Goal: Find specific page/section: Find specific page/section

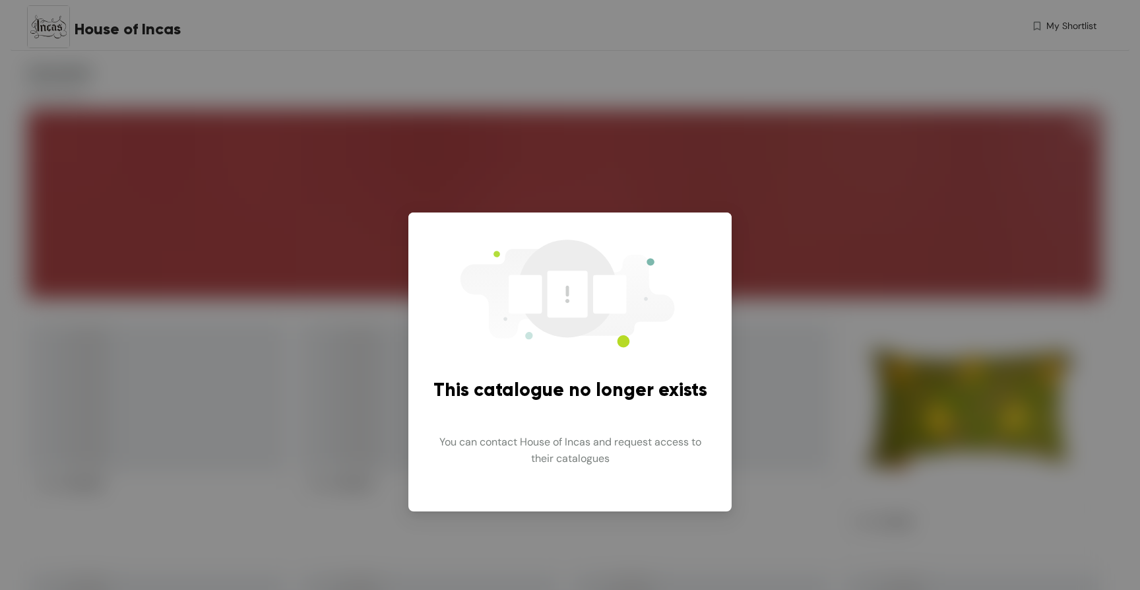
click at [678, 78] on div "This catalogue no longer exists You can contact House of Incas and request acce…" at bounding box center [570, 295] width 1140 height 590
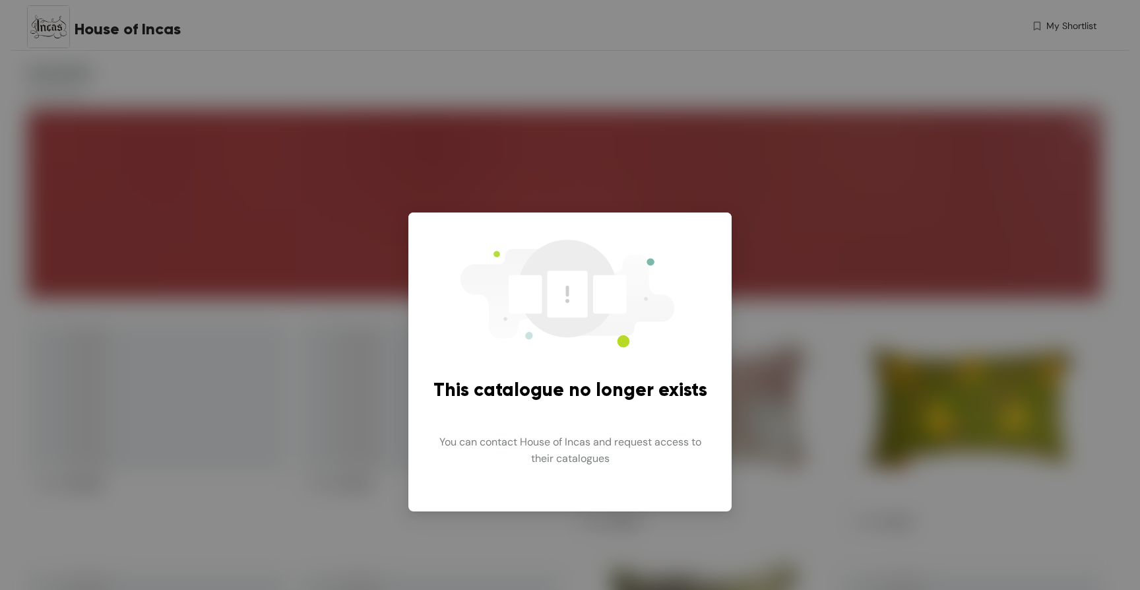
click at [649, 185] on div "This catalogue no longer exists You can contact House of Incas and request acce…" at bounding box center [570, 295] width 1140 height 590
click at [649, 142] on div "This catalogue no longer exists You can contact House of Incas and request acce…" at bounding box center [570, 295] width 1140 height 590
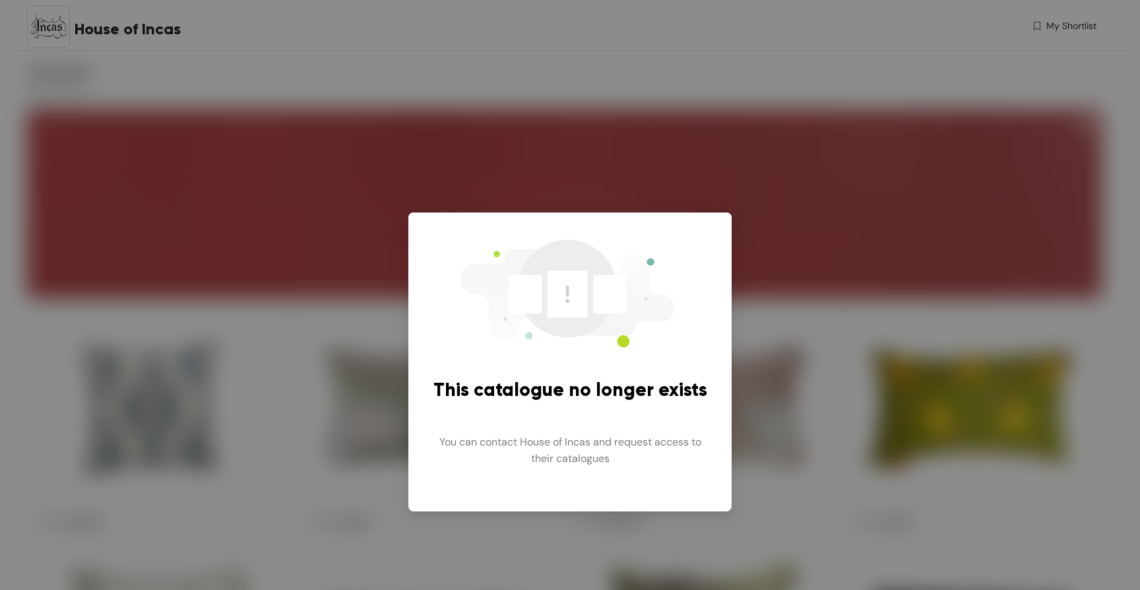
click at [641, 211] on div "This catalogue no longer exists You can contact House of Incas and request acce…" at bounding box center [570, 295] width 1140 height 590
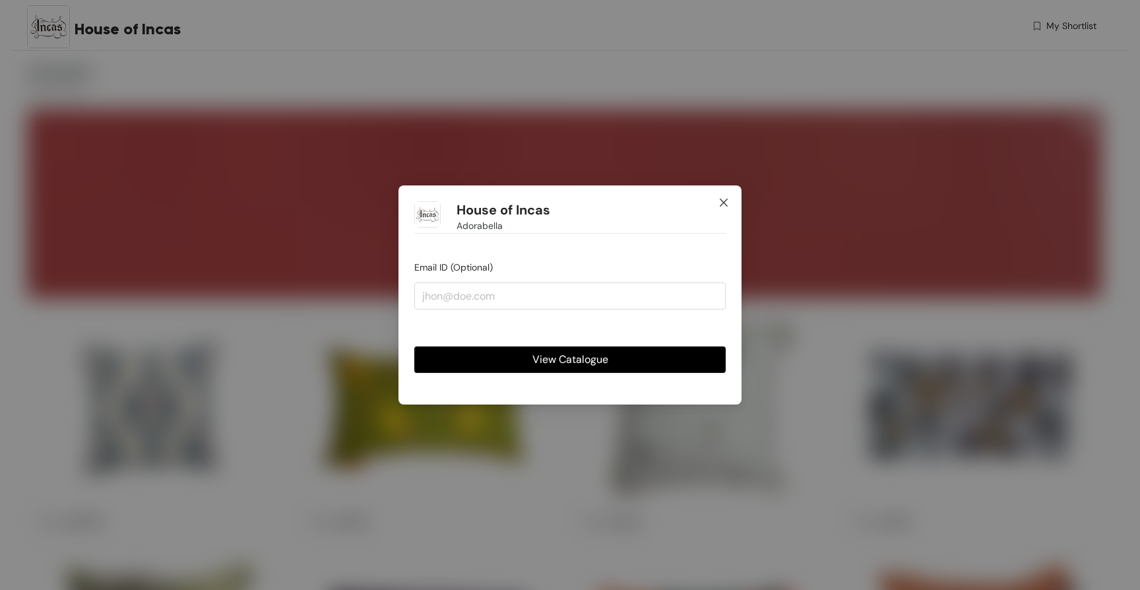
click at [732, 200] on span "Close" at bounding box center [724, 203] width 36 height 36
